Goal: Information Seeking & Learning: Learn about a topic

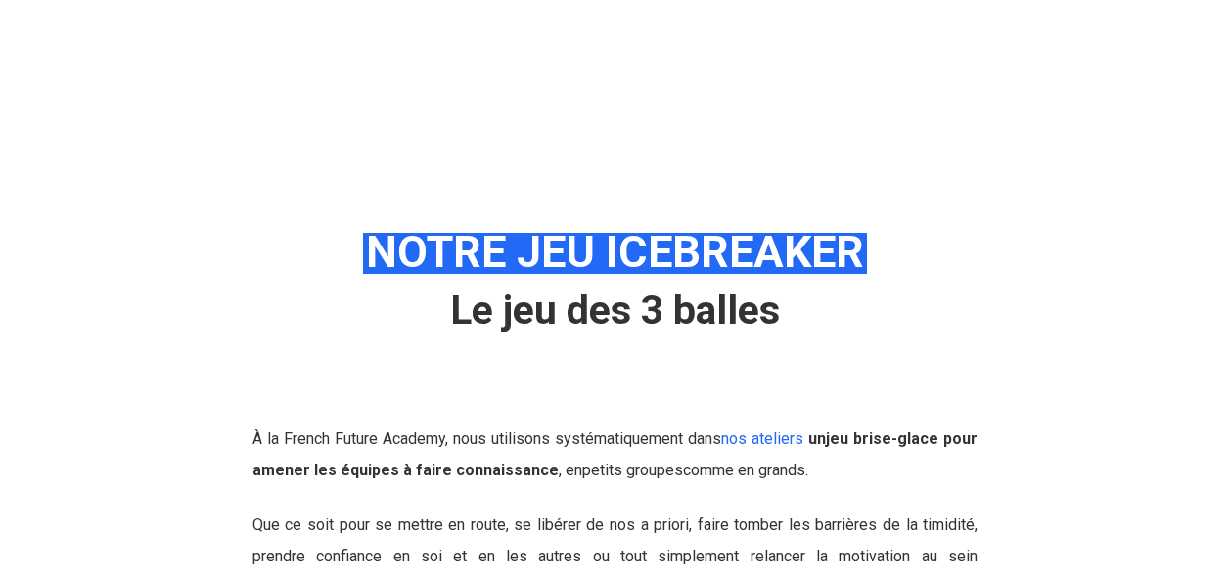
scroll to position [587, 0]
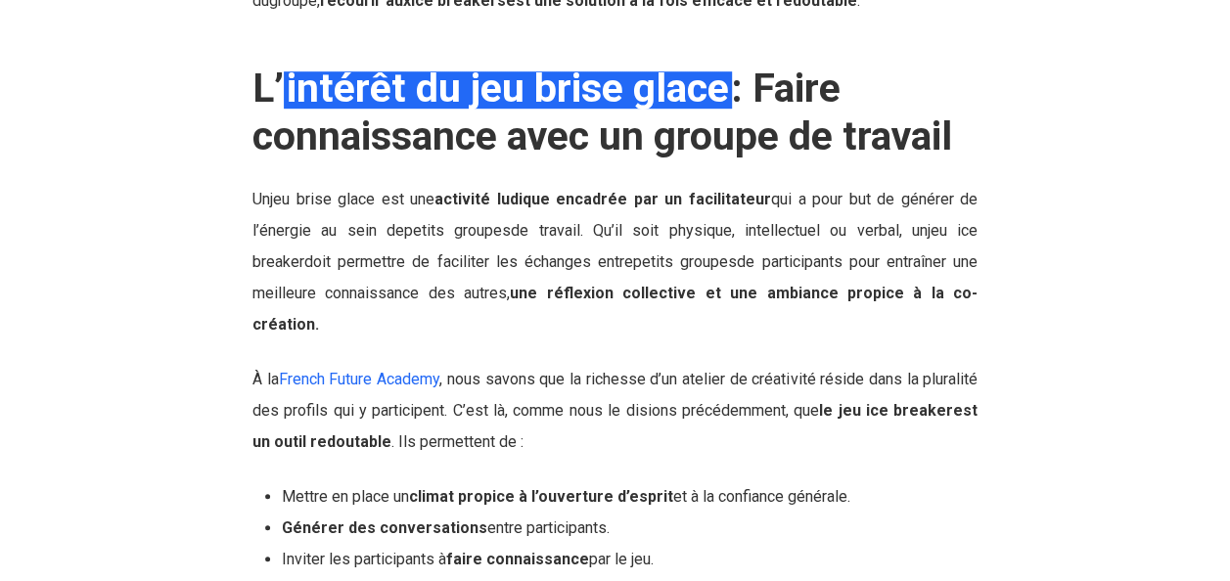
click at [694, 234] on span "de travail. Qu’il soit physique, intellectuel ou verbal, un" at bounding box center [719, 230] width 417 height 19
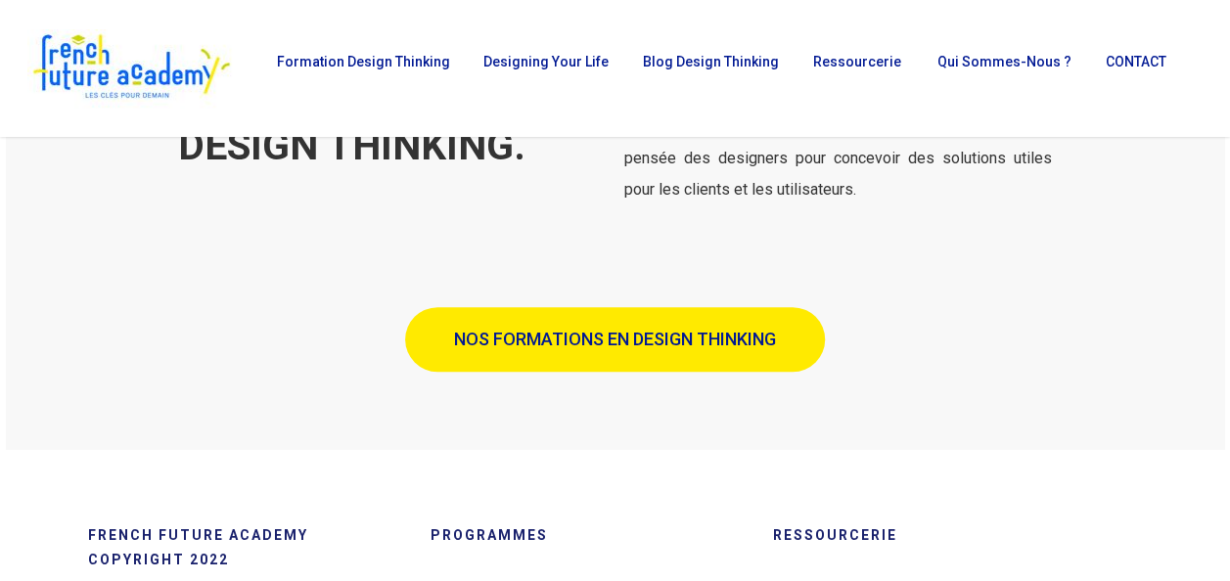
scroll to position [3719, 0]
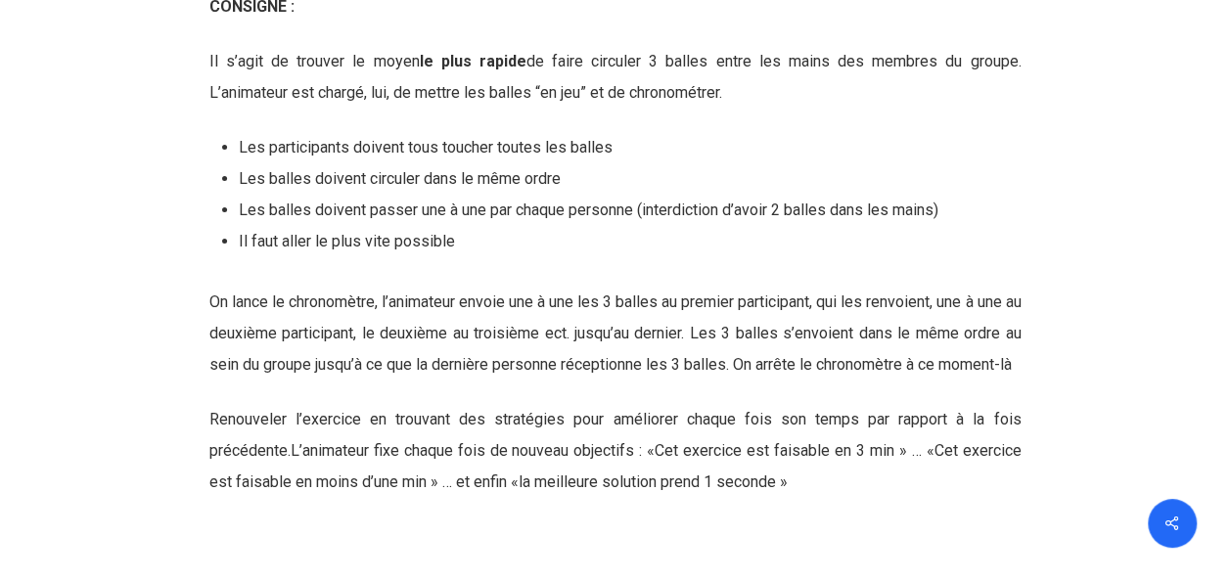
scroll to position [3341, 0]
